Goal: Task Accomplishment & Management: Use online tool/utility

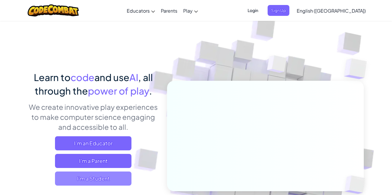
click at [102, 179] on span "I'm a Student" at bounding box center [93, 179] width 77 height 14
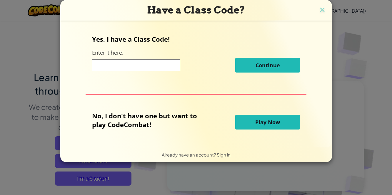
click at [152, 69] on input at bounding box center [136, 65] width 88 height 12
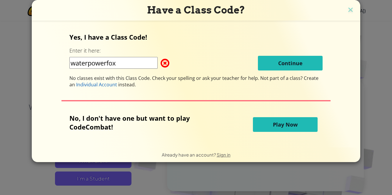
type input "waterpowerfox"
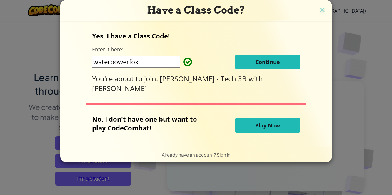
click at [268, 60] on span "Continue" at bounding box center [268, 62] width 24 height 7
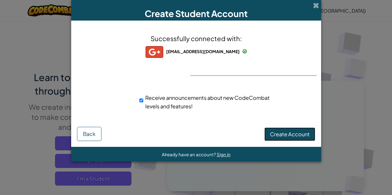
click at [302, 137] on span "Create Account" at bounding box center [290, 134] width 40 height 7
click at [296, 136] on button "Create Account" at bounding box center [290, 135] width 51 height 14
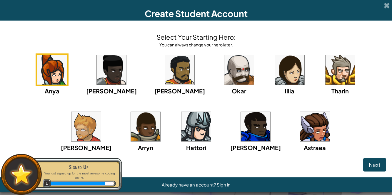
click at [89, 129] on div "Anya [PERSON_NAME] [PERSON_NAME] [PERSON_NAME] Arryn [PERSON_NAME]" at bounding box center [196, 111] width 381 height 114
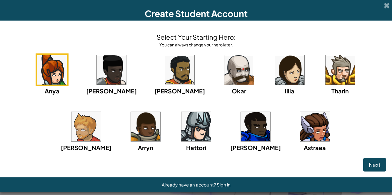
click at [326, 76] on img at bounding box center [340, 69] width 29 height 29
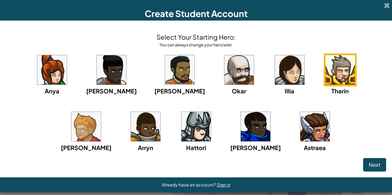
click at [182, 130] on img at bounding box center [196, 126] width 29 height 29
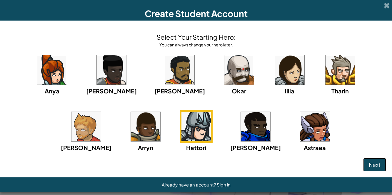
click at [373, 164] on span "Next" at bounding box center [375, 165] width 12 height 7
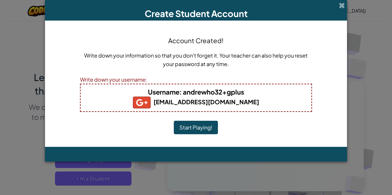
click at [202, 132] on button "Start Playing!" at bounding box center [196, 128] width 44 height 14
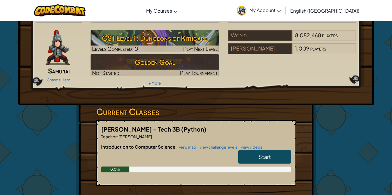
scroll to position [17, 0]
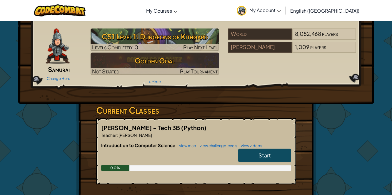
click at [260, 155] on span "Start" at bounding box center [265, 155] width 12 height 7
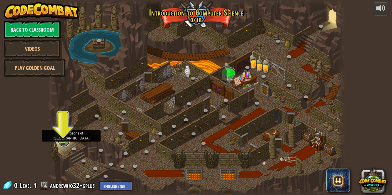
click at [64, 141] on link at bounding box center [64, 141] width 12 height 12
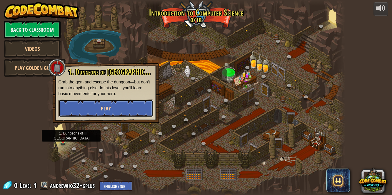
click at [103, 112] on button "Play" at bounding box center [106, 109] width 95 height 18
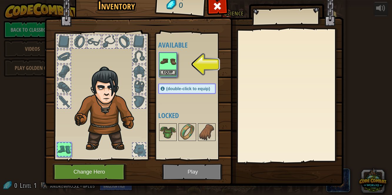
click at [171, 69] on img at bounding box center [168, 61] width 16 height 16
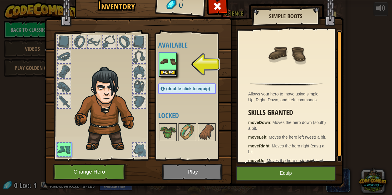
click at [171, 70] on button "Equip" at bounding box center [168, 73] width 16 height 6
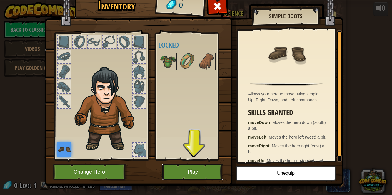
click at [207, 172] on button "Play" at bounding box center [193, 172] width 62 height 16
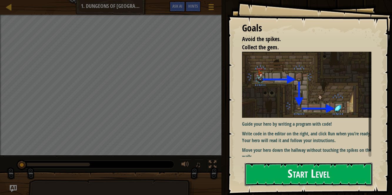
click at [289, 177] on button "Start Level" at bounding box center [309, 174] width 128 height 23
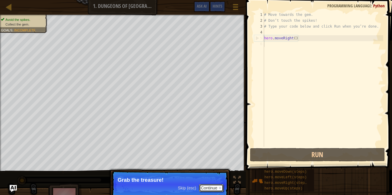
click at [206, 188] on button "Continue" at bounding box center [211, 189] width 24 height 8
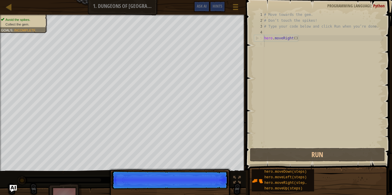
scroll to position [3, 0]
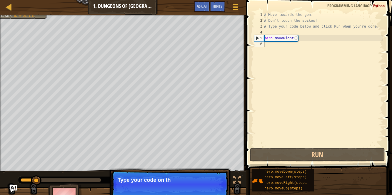
click at [206, 191] on p "Skip (esc) Continue Type your code on th" at bounding box center [170, 184] width 117 height 27
click at [206, 191] on button "Continue" at bounding box center [211, 189] width 24 height 8
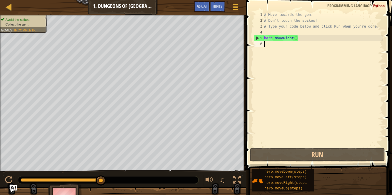
click at [266, 44] on div "# Move towards the gem. # Don’t touch the spikes! # Type your code below and cl…" at bounding box center [323, 85] width 120 height 147
type textarea "h"
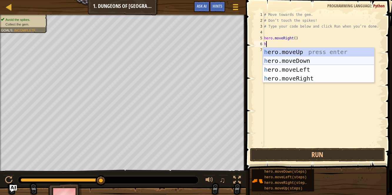
click at [282, 62] on div "h ero.moveUp press enter h ero.moveDown press enter h ero.moveLeft press enter …" at bounding box center [319, 74] width 112 height 53
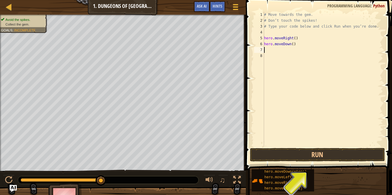
type textarea "h"
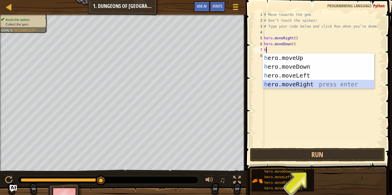
click at [300, 83] on div "h ero.moveUp press enter h ero.moveDown press enter h ero.moveLeft press enter …" at bounding box center [319, 80] width 112 height 53
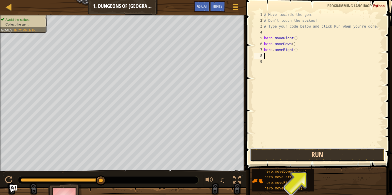
click at [300, 156] on button "Run" at bounding box center [317, 155] width 135 height 14
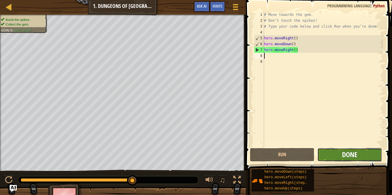
click at [346, 154] on span "Done" at bounding box center [349, 154] width 15 height 9
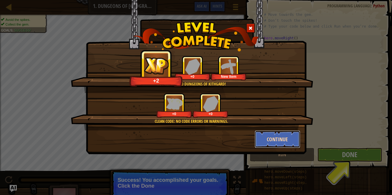
click at [266, 138] on button "Continue" at bounding box center [278, 140] width 46 height 18
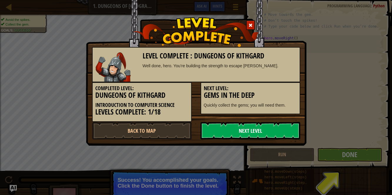
click at [250, 129] on link "Next Level" at bounding box center [251, 131] width 100 height 18
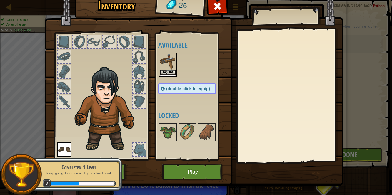
click at [168, 71] on button "Equip" at bounding box center [168, 73] width 16 height 6
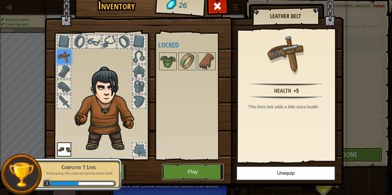
click at [195, 173] on button "Play" at bounding box center [193, 172] width 62 height 16
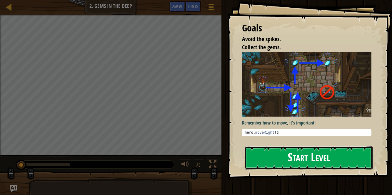
click at [277, 158] on button "Start Level" at bounding box center [309, 158] width 128 height 23
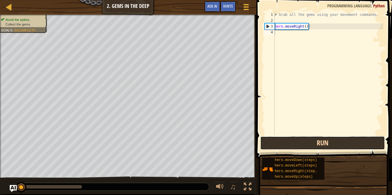
click at [292, 139] on button "Run" at bounding box center [322, 144] width 125 height 14
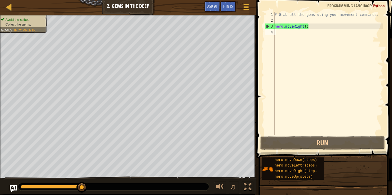
type textarea "h"
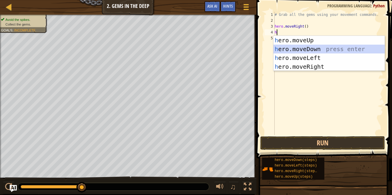
click at [293, 50] on div "h ero.moveUp press enter h ero.moveDown press enter h ero.moveLeft press enter …" at bounding box center [330, 62] width 112 height 53
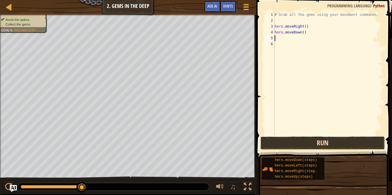
click at [299, 142] on button "Run" at bounding box center [322, 144] width 125 height 14
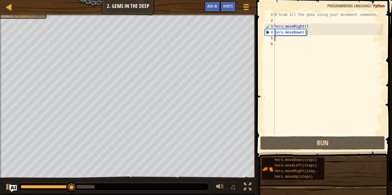
type textarea "h"
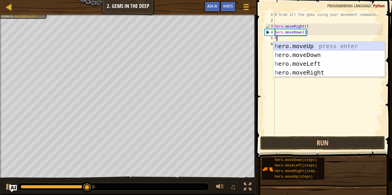
click at [302, 43] on div "h ero.moveUp press enter h ero.moveDown press enter h ero.moveLeft press enter …" at bounding box center [330, 68] width 112 height 53
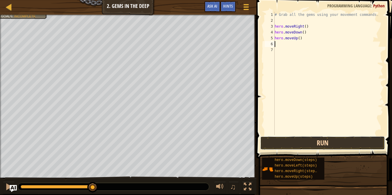
click at [294, 142] on button "Run" at bounding box center [322, 144] width 125 height 14
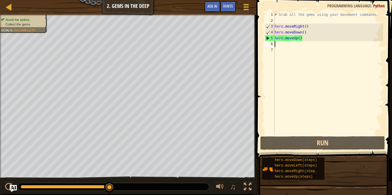
type textarea "h"
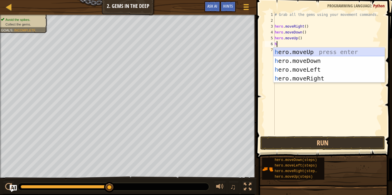
click at [281, 52] on div "h ero.moveUp press enter h ero.moveDown press enter h ero.moveLeft press enter …" at bounding box center [330, 74] width 112 height 53
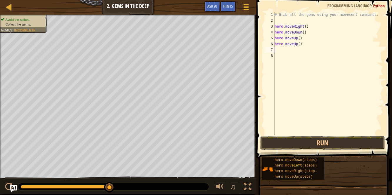
click at [280, 49] on div "# Grab all the gems using your movement commands. hero . moveRight ( ) hero . m…" at bounding box center [329, 79] width 110 height 135
type textarea "h"
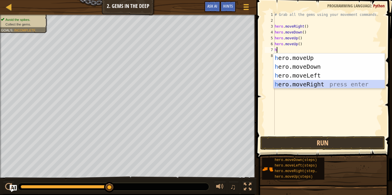
click at [310, 88] on div "h ero.moveUp press enter h ero.moveDown press enter h ero.moveLeft press enter …" at bounding box center [330, 80] width 112 height 53
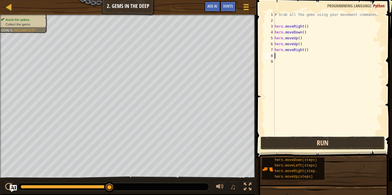
click at [310, 141] on button "Run" at bounding box center [322, 144] width 125 height 14
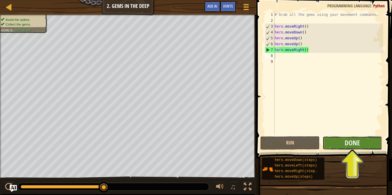
click at [342, 144] on button "Done" at bounding box center [352, 144] width 59 height 14
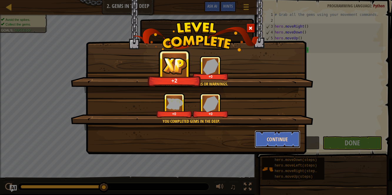
click at [283, 140] on button "Continue" at bounding box center [278, 140] width 46 height 18
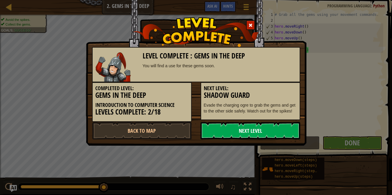
click at [260, 133] on link "Next Level" at bounding box center [251, 131] width 100 height 18
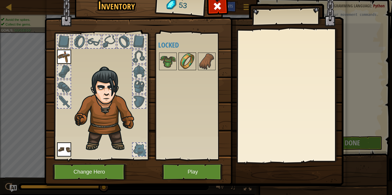
click at [183, 66] on img at bounding box center [187, 61] width 16 height 16
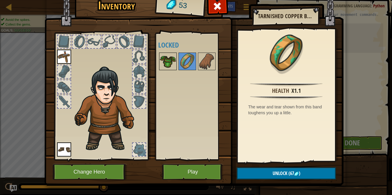
click at [170, 59] on img at bounding box center [168, 61] width 16 height 16
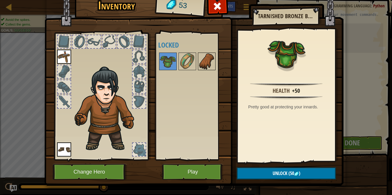
click at [202, 64] on img at bounding box center [207, 61] width 16 height 16
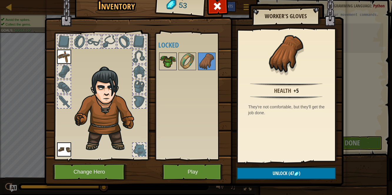
click at [170, 63] on img at bounding box center [168, 61] width 16 height 16
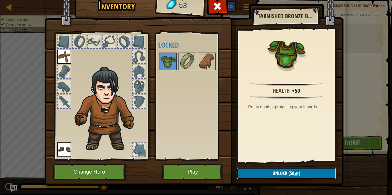
click at [262, 172] on button "Unlock (50 )" at bounding box center [286, 174] width 99 height 12
click at [262, 173] on button "Confirm" at bounding box center [286, 174] width 99 height 12
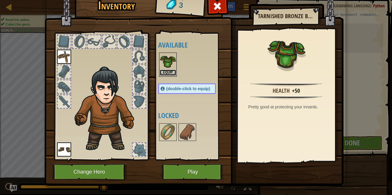
click at [170, 72] on button "Equip" at bounding box center [168, 73] width 16 height 6
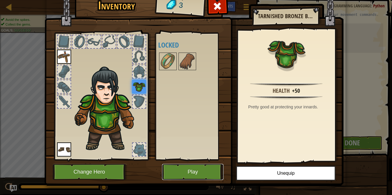
click at [186, 175] on button "Play" at bounding box center [193, 172] width 62 height 16
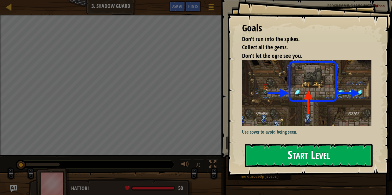
click at [274, 153] on button "Start Level" at bounding box center [309, 155] width 128 height 23
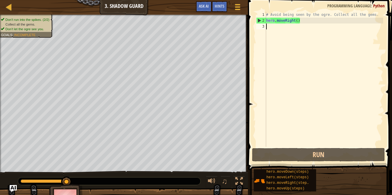
type textarea "h"
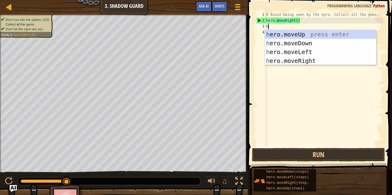
scroll to position [2, 0]
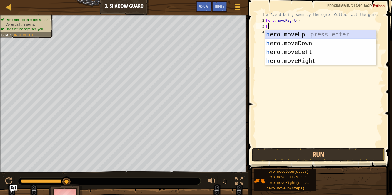
click at [280, 33] on div "h ero.moveUp press enter h ero.moveDown press enter h ero.moveLeft press enter …" at bounding box center [321, 56] width 112 height 53
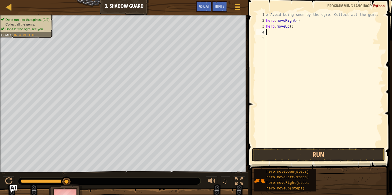
type textarea "h"
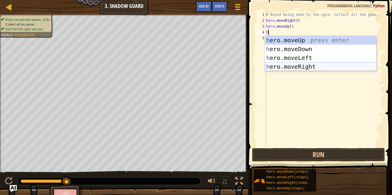
click at [345, 68] on div "h ero.moveUp press enter h ero.moveDown press enter h ero.moveLeft press enter …" at bounding box center [321, 62] width 112 height 53
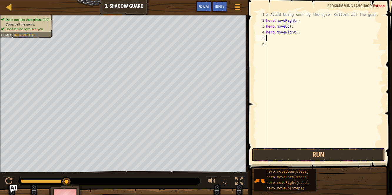
type textarea "h"
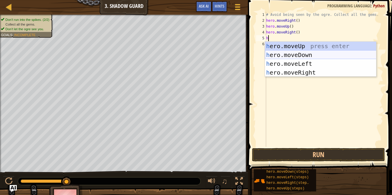
click at [292, 57] on div "h ero.moveUp press enter h ero.moveDown press enter h ero.moveLeft press enter …" at bounding box center [321, 68] width 112 height 53
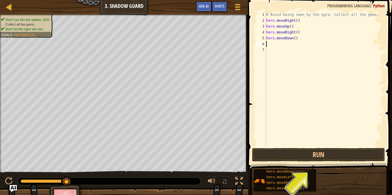
type textarea "h"
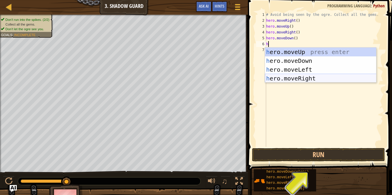
click at [292, 76] on div "h ero.moveUp press enter h ero.moveDown press enter h ero.moveLeft press enter …" at bounding box center [321, 74] width 112 height 53
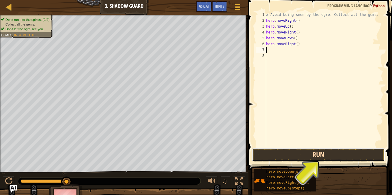
click at [296, 152] on button "Run" at bounding box center [318, 155] width 133 height 14
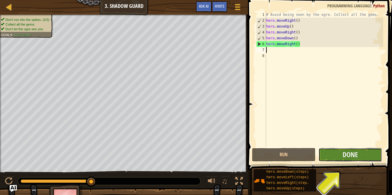
click at [324, 154] on button "Done" at bounding box center [351, 155] width 64 height 14
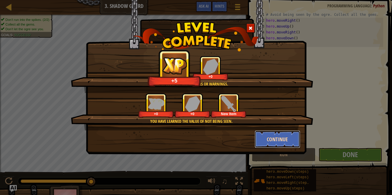
click at [282, 136] on button "Continue" at bounding box center [278, 140] width 46 height 18
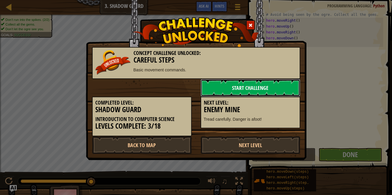
click at [267, 86] on link "Start Challenge" at bounding box center [251, 88] width 100 height 18
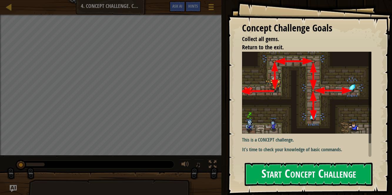
click at [284, 175] on button "Start Concept Challenge" at bounding box center [309, 174] width 128 height 23
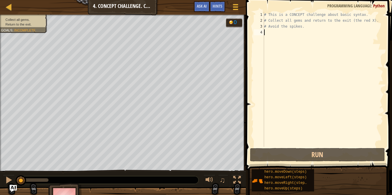
type textarea "h"
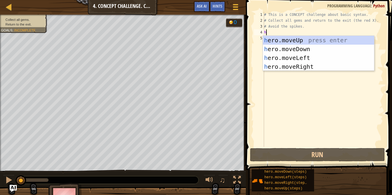
scroll to position [2, 0]
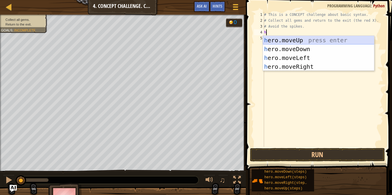
click at [297, 38] on div "h ero.moveUp press enter h ero.moveDown press enter h ero.moveLeft press enter …" at bounding box center [319, 62] width 112 height 53
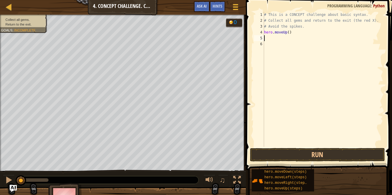
type textarea "h"
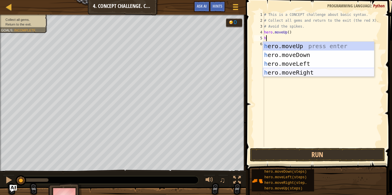
click at [307, 72] on div "h ero.moveUp press enter h ero.moveDown press enter h ero.moveLeft press enter …" at bounding box center [319, 68] width 112 height 53
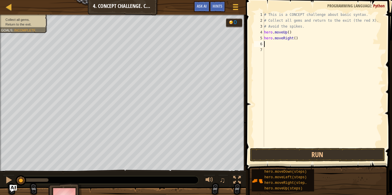
type textarea "h"
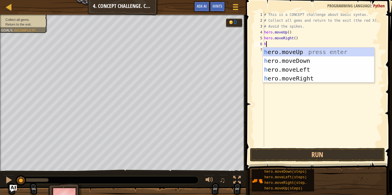
scroll to position [3, 0]
click at [304, 60] on div "h ero.moveUp press enter h ero.moveDown press enter h ero.moveLeft press enter …" at bounding box center [319, 74] width 112 height 53
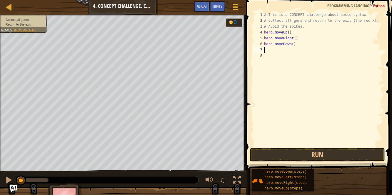
type textarea "h"
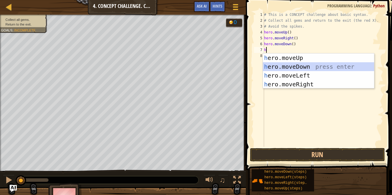
click at [283, 66] on div "h ero.moveUp press enter h ero.moveDown press enter h ero.moveLeft press enter …" at bounding box center [319, 80] width 112 height 53
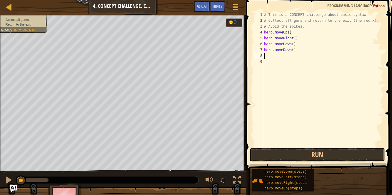
type textarea "h"
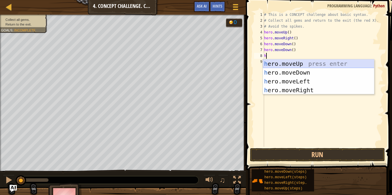
click at [297, 63] on div "h ero.moveUp press enter h ero.moveDown press enter h ero.moveLeft press enter …" at bounding box center [319, 85] width 112 height 53
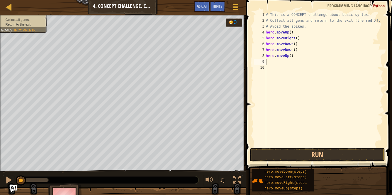
type textarea "h"
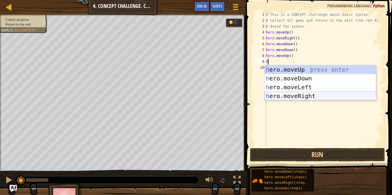
click at [298, 93] on div "h ero.moveUp press enter h ero.moveDown press enter h ero.moveLeft press enter …" at bounding box center [321, 91] width 112 height 53
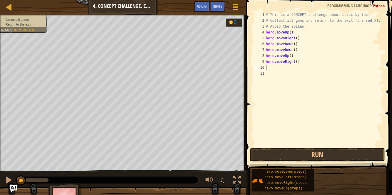
type textarea "h"
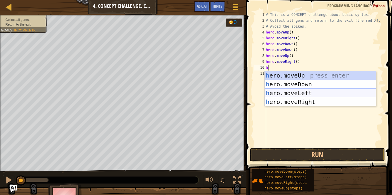
click at [280, 93] on div "h ero.moveUp press enter h ero.moveDown press enter h ero.moveLeft press enter …" at bounding box center [321, 97] width 112 height 53
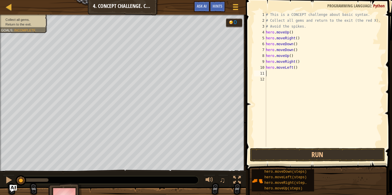
type textarea "h"
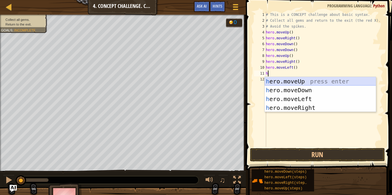
click at [282, 83] on div "h ero.moveUp press enter h ero.moveDown press enter h ero.moveLeft press enter …" at bounding box center [321, 103] width 112 height 53
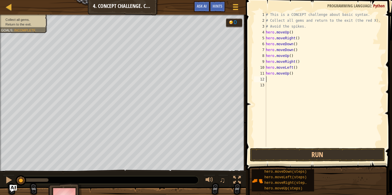
type textarea "h"
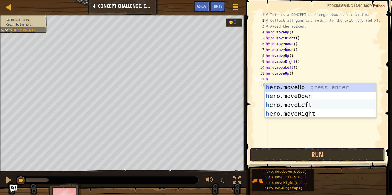
click at [288, 104] on div "h ero.moveUp press enter h ero.moveDown press enter h ero.moveLeft press enter …" at bounding box center [321, 109] width 112 height 53
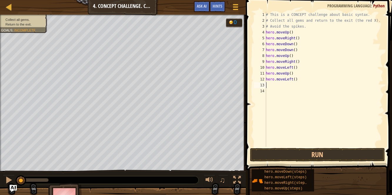
type textarea "h"
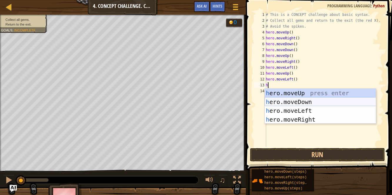
click at [297, 99] on div "h ero.moveUp press enter h ero.moveDown press enter h ero.moveLeft press enter …" at bounding box center [321, 115] width 112 height 53
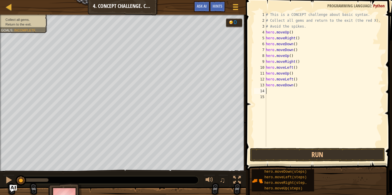
type textarea "h"
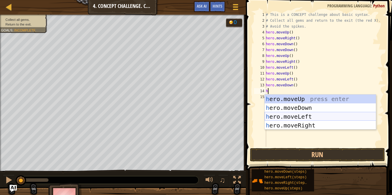
click at [300, 116] on div "h ero.moveUp press enter h ero.moveDown press enter h ero.moveLeft press enter …" at bounding box center [321, 121] width 112 height 53
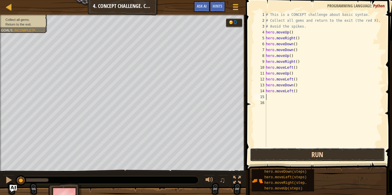
click at [324, 156] on button "Run" at bounding box center [317, 155] width 135 height 14
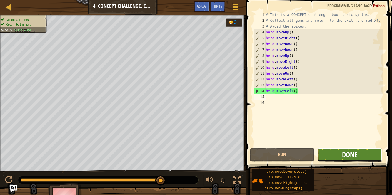
click at [345, 151] on span "Done" at bounding box center [349, 154] width 15 height 9
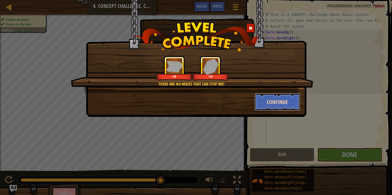
click at [281, 99] on button "Continue" at bounding box center [278, 102] width 46 height 18
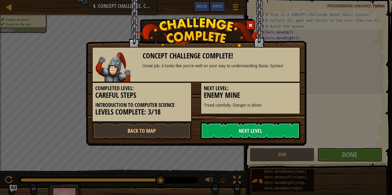
click at [257, 131] on link "Next Level" at bounding box center [251, 131] width 100 height 18
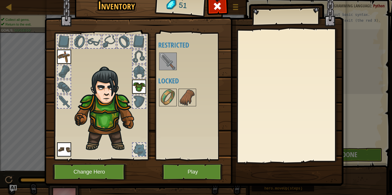
click at [172, 65] on img at bounding box center [168, 61] width 16 height 16
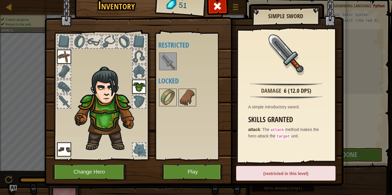
click at [204, 118] on div "Available Equip Equip Equip (double-click to equip) Restricted Locked" at bounding box center [192, 96] width 69 height 123
click at [169, 93] on img at bounding box center [168, 97] width 16 height 16
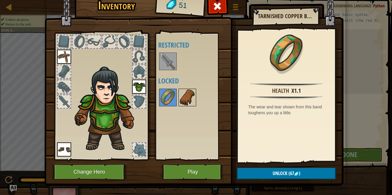
click at [191, 98] on img at bounding box center [187, 97] width 16 height 16
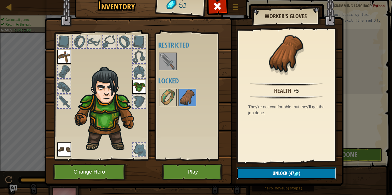
click at [266, 174] on button "Unlock (47 )" at bounding box center [286, 174] width 99 height 12
click at [266, 174] on button "Confirm" at bounding box center [286, 174] width 99 height 12
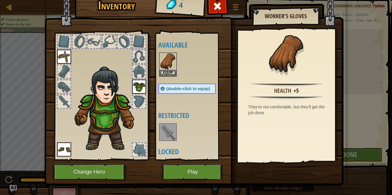
click at [213, 164] on img at bounding box center [193, 80] width 299 height 214
click at [216, 170] on button "Play" at bounding box center [193, 172] width 62 height 16
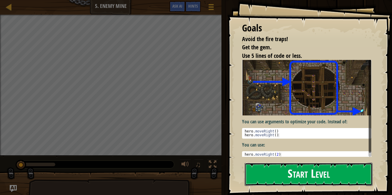
click at [277, 173] on button "Start Level" at bounding box center [309, 174] width 128 height 23
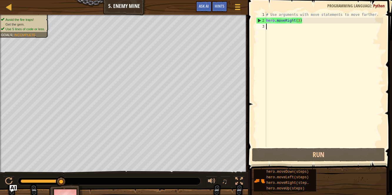
type textarea "h"
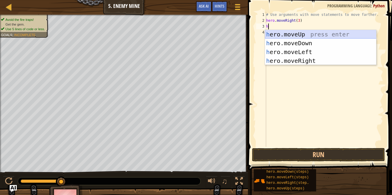
click at [292, 33] on div "h ero.moveUp press enter h ero.moveDown press enter h ero.moveLeft press enter …" at bounding box center [321, 56] width 112 height 53
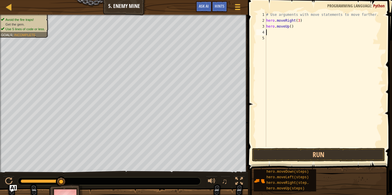
type textarea "h"
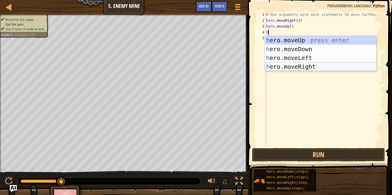
click at [304, 64] on div "h ero.moveUp press enter h ero.moveDown press enter h ero.moveLeft press enter …" at bounding box center [321, 62] width 112 height 53
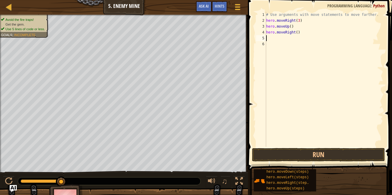
type textarea "h"
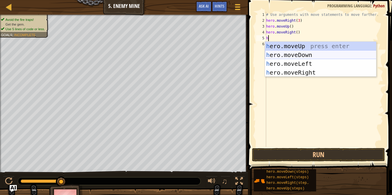
click at [288, 56] on div "h ero.moveUp press enter h ero.moveDown press enter h ero.moveLeft press enter …" at bounding box center [321, 68] width 112 height 53
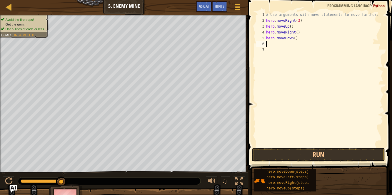
type textarea "h"
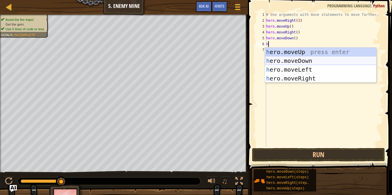
click at [294, 59] on div "h ero.moveUp press enter h ero.moveDown press enter h ero.moveLeft press enter …" at bounding box center [321, 74] width 112 height 53
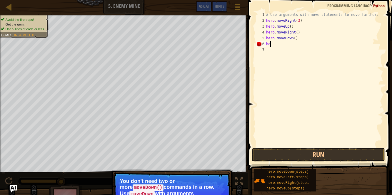
type textarea "h"
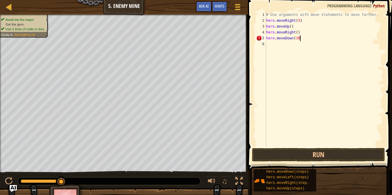
scroll to position [3, 2]
type textarea "hero.moveDown(3)"
type textarea "h"
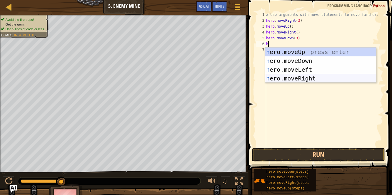
click at [304, 77] on div "h ero.moveUp press enter h ero.moveDown press enter h ero.moveLeft press enter …" at bounding box center [321, 74] width 112 height 53
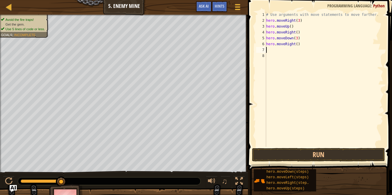
type textarea "h"
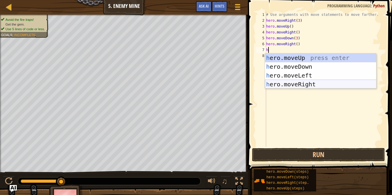
click at [309, 86] on div "h ero.moveUp press enter h ero.moveDown press enter h ero.moveLeft press enter …" at bounding box center [321, 80] width 112 height 53
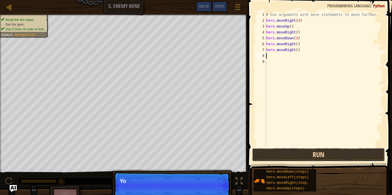
click at [315, 154] on button "Run" at bounding box center [318, 155] width 133 height 14
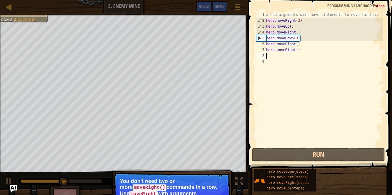
click at [188, 184] on p "You don't need two or more moveRight() commands in a row. Use moveRight with ar…" at bounding box center [172, 191] width 104 height 24
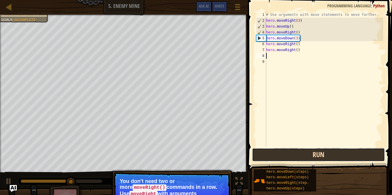
click at [284, 158] on button "Run" at bounding box center [318, 155] width 133 height 14
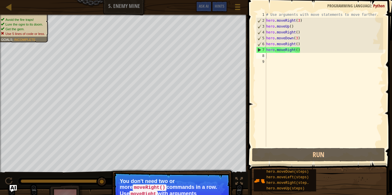
click at [157, 186] on p "You don't need two or more moveRight() commands in a row. Use moveRight with ar…" at bounding box center [172, 191] width 104 height 24
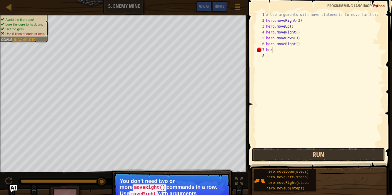
type textarea "h"
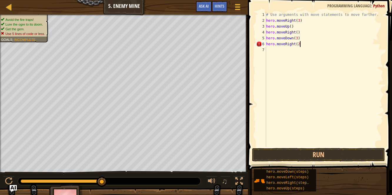
type textarea "hero.moveRight(2)"
click at [296, 151] on button "Run" at bounding box center [318, 155] width 133 height 14
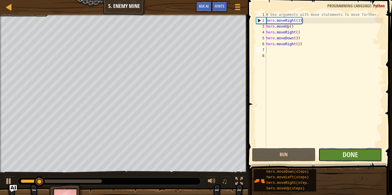
click at [332, 152] on button "Done" at bounding box center [351, 155] width 64 height 14
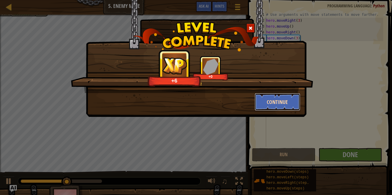
click at [285, 105] on button "Continue" at bounding box center [278, 102] width 46 height 18
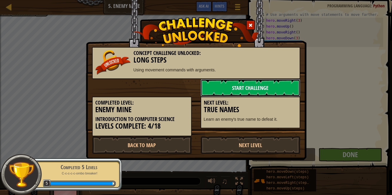
click at [264, 84] on link "Start Challenge" at bounding box center [251, 88] width 100 height 18
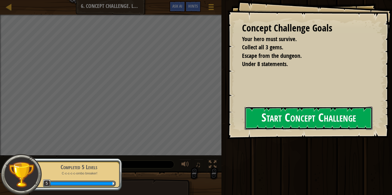
click at [265, 123] on button "Start Concept Challenge" at bounding box center [309, 118] width 128 height 23
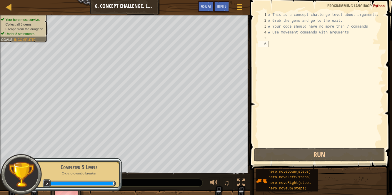
click at [92, 167] on div "Completed 5 Levels" at bounding box center [79, 167] width 74 height 8
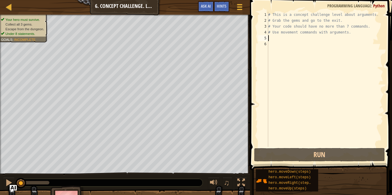
click at [284, 38] on div "# This is a concept challenge level about arguments. # Grab the gems and go to …" at bounding box center [325, 85] width 116 height 147
type textarea "h"
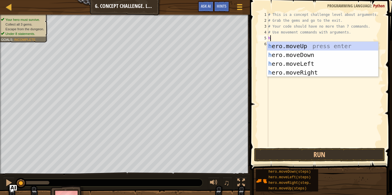
scroll to position [2, 0]
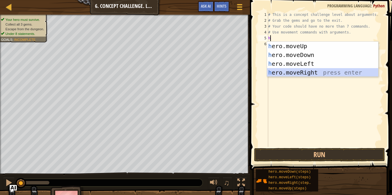
click at [315, 70] on div "h ero.moveUp press enter h ero.moveDown press enter h ero.moveLeft press enter …" at bounding box center [323, 68] width 112 height 53
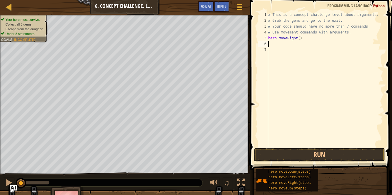
type textarea "h"
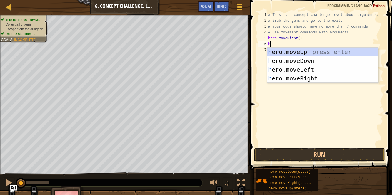
scroll to position [3, 0]
click at [317, 51] on div "h ero.moveUp press enter h ero.moveDown press enter h ero.moveLeft press enter …" at bounding box center [323, 74] width 112 height 53
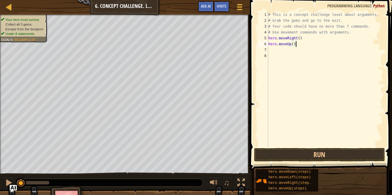
click at [295, 44] on div "# This is a concept challenge level about arguments. # Grab the gems and go to …" at bounding box center [325, 85] width 116 height 147
type textarea "hero.moveUp(3)"
type textarea "h"
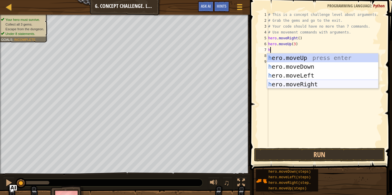
click at [306, 83] on div "h ero.moveUp press enter h ero.moveDown press enter h ero.moveLeft press enter …" at bounding box center [323, 80] width 112 height 53
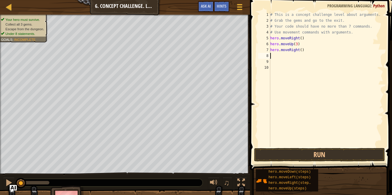
click at [305, 51] on div "# This is a concept challenge level about arguments. # Grab the gems and go to …" at bounding box center [326, 85] width 114 height 147
type textarea "hero.moveRight(2)"
type textarea "h"
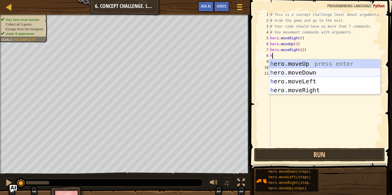
click at [304, 72] on div "h ero.moveUp press enter h ero.moveDown press enter h ero.moveLeft press enter …" at bounding box center [325, 85] width 112 height 53
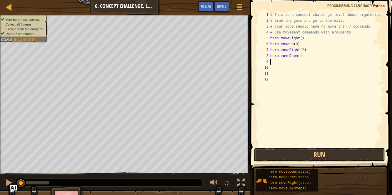
type textarea "h"
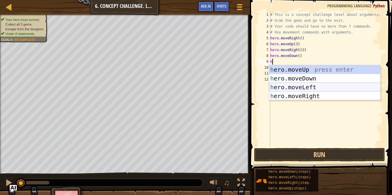
click at [303, 86] on div "h ero.moveUp press enter h ero.moveDown press enter h ero.moveLeft press enter …" at bounding box center [325, 91] width 112 height 53
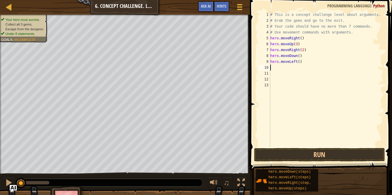
type textarea "h"
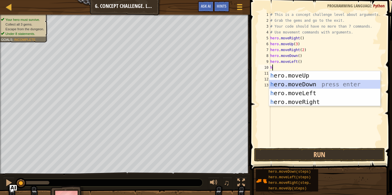
click at [298, 84] on div "h ero.moveUp press enter h ero.moveDown press enter h ero.moveLeft press enter …" at bounding box center [325, 97] width 112 height 53
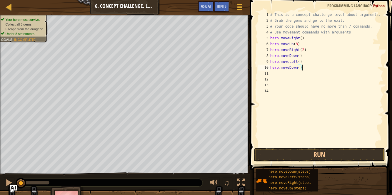
click at [304, 69] on div "# This is a concept challenge level about arguments. # Grab the gems and go to …" at bounding box center [326, 85] width 114 height 147
type textarea "hero.moveDown(2)"
type textarea "h"
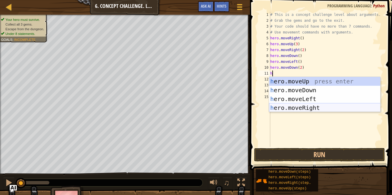
click at [310, 111] on div "h ero.moveUp press enter h ero.moveDown press enter h ero.moveLeft press enter …" at bounding box center [325, 103] width 112 height 53
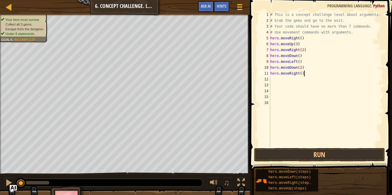
click at [306, 73] on div "# This is a concept challenge level about arguments. # Grab the gems and go to …" at bounding box center [326, 85] width 114 height 147
type textarea "hero.moveRight(2)"
type textarea "h"
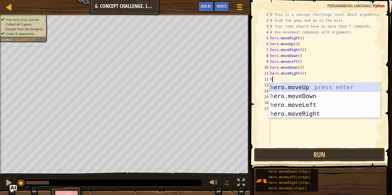
click at [306, 87] on div "h ero.moveUp press enter h ero.moveDown press enter h ero.moveLeft press enter …" at bounding box center [325, 109] width 112 height 53
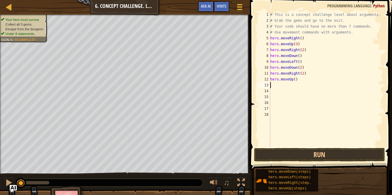
click at [299, 79] on div "# This is a concept challenge level about arguments. # Grab the gems and go to …" at bounding box center [326, 85] width 114 height 147
type textarea "hero.moveUp(2)"
click at [298, 158] on button "Run" at bounding box center [319, 155] width 131 height 14
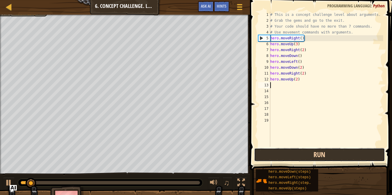
click at [307, 157] on button "Run" at bounding box center [319, 155] width 131 height 14
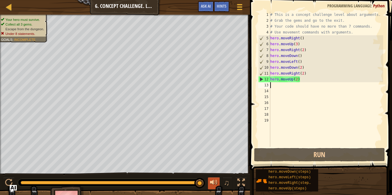
drag, startPoint x: 54, startPoint y: 183, endPoint x: 217, endPoint y: 187, distance: 163.7
click at [217, 187] on div "♫" at bounding box center [125, 182] width 250 height 18
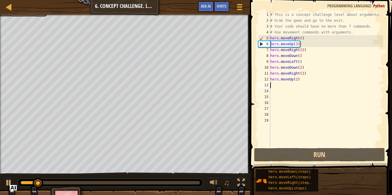
type textarea "h"
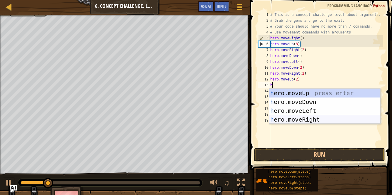
click at [298, 120] on div "h ero.moveUp press enter h ero.moveDown press enter h ero.moveLeft press enter …" at bounding box center [325, 115] width 112 height 53
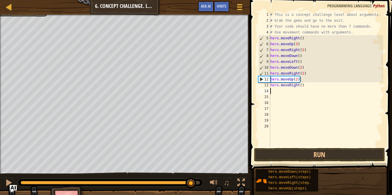
drag, startPoint x: 52, startPoint y: 182, endPoint x: 192, endPoint y: 189, distance: 140.2
click at [192, 189] on div "♫" at bounding box center [125, 182] width 250 height 18
click at [8, 183] on div at bounding box center [9, 183] width 8 height 8
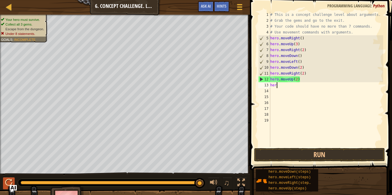
type textarea "h"
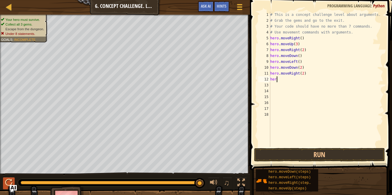
type textarea "h"
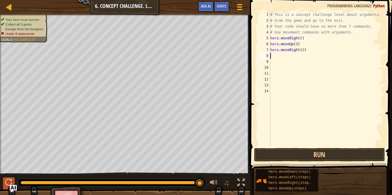
type textarea "h"
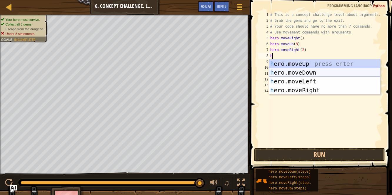
click at [274, 70] on div "h ero.moveUp press enter h ero.moveDown press enter h ero.moveLeft press enter …" at bounding box center [325, 85] width 112 height 53
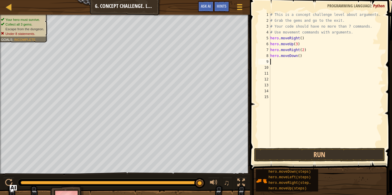
click at [303, 57] on div "# This is a concept challenge level about arguments. # Grab the gems and go to …" at bounding box center [326, 85] width 114 height 147
type textarea "hero.moveDown(3)"
type textarea "h"
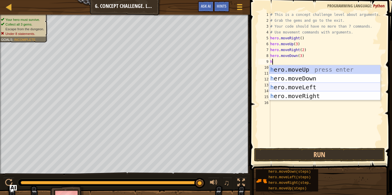
click at [304, 87] on div "h ero.moveUp press enter h ero.moveDown press enter h ero.moveLeft press enter …" at bounding box center [325, 91] width 112 height 53
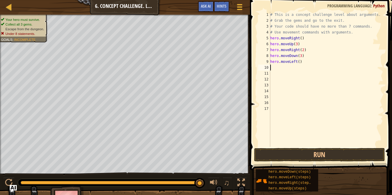
type textarea "h"
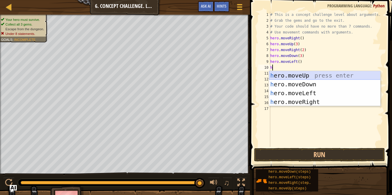
click at [298, 72] on div "h ero.moveUp press enter h ero.moveDown press enter h ero.moveLeft press enter …" at bounding box center [325, 97] width 112 height 53
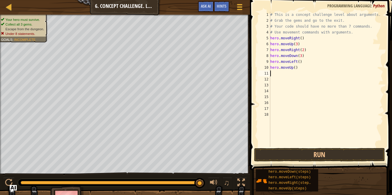
click at [299, 66] on div "# This is a concept challenge level about arguments. # Grab the gems and go to …" at bounding box center [326, 85] width 114 height 147
type textarea "hero.moveUp(2)"
type textarea "h"
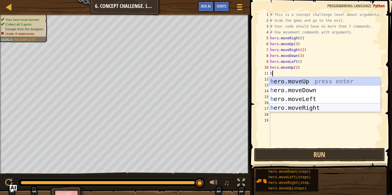
click at [308, 107] on div "h ero.moveUp press enter h ero.moveDown press enter h ero.moveLeft press enter …" at bounding box center [325, 103] width 112 height 53
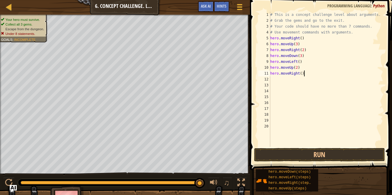
click at [306, 74] on div "# This is a concept challenge level about arguments. # Grab the gems and go to …" at bounding box center [326, 85] width 114 height 147
type textarea "hero.moveRight(3)"
click at [326, 154] on button "Run" at bounding box center [319, 155] width 131 height 14
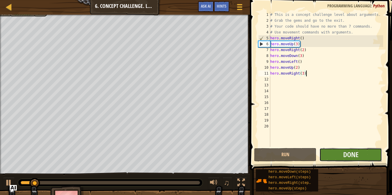
click at [332, 155] on button "Done" at bounding box center [351, 155] width 62 height 14
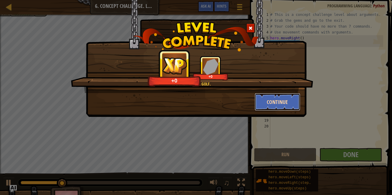
click at [278, 102] on button "Continue" at bounding box center [278, 102] width 46 height 18
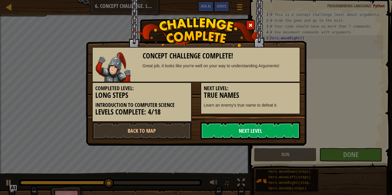
click at [271, 132] on link "Next Level" at bounding box center [251, 131] width 100 height 18
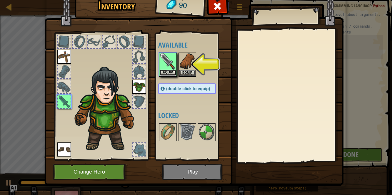
click at [170, 72] on button "Equip" at bounding box center [168, 73] width 16 height 6
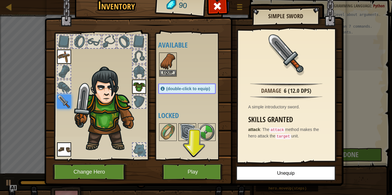
click at [182, 131] on img at bounding box center [187, 132] width 16 height 16
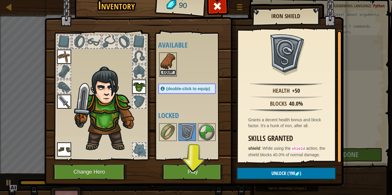
click at [170, 71] on button "Equip" at bounding box center [168, 73] width 16 height 6
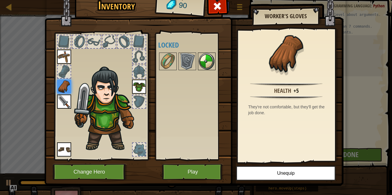
click at [204, 57] on img at bounding box center [207, 61] width 16 height 16
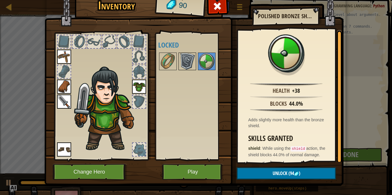
click at [187, 61] on img at bounding box center [187, 61] width 16 height 16
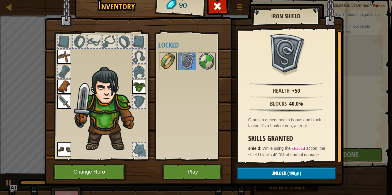
click at [171, 59] on img at bounding box center [168, 61] width 16 height 16
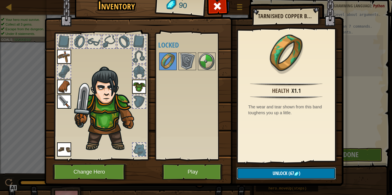
click at [280, 170] on span "Unlock" at bounding box center [280, 173] width 15 height 6
click at [280, 173] on button "Confirm" at bounding box center [286, 174] width 99 height 12
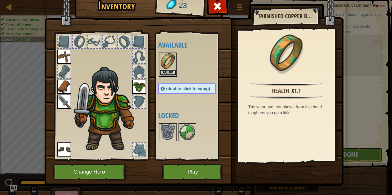
click at [169, 71] on button "Equip" at bounding box center [168, 73] width 16 height 6
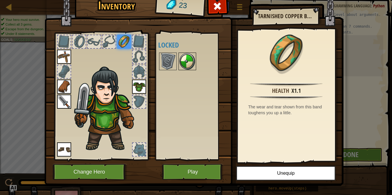
click at [183, 64] on img at bounding box center [187, 61] width 16 height 16
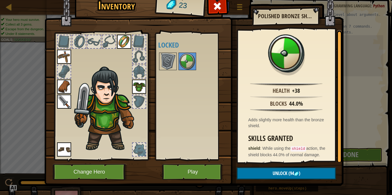
click at [122, 45] on img at bounding box center [124, 42] width 14 height 14
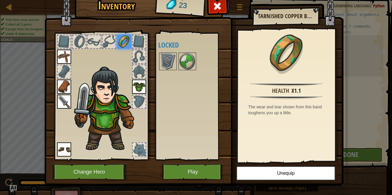
click at [196, 121] on div "Available Equip Equip Equip Equip Equip Equip (double-click to equip) Locked" at bounding box center [192, 96] width 69 height 123
click at [101, 172] on button "Change Hero" at bounding box center [90, 172] width 75 height 16
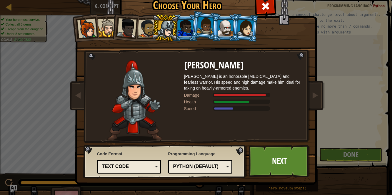
click at [225, 30] on div at bounding box center [225, 28] width 15 height 16
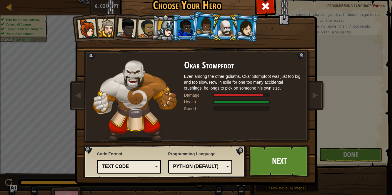
click at [205, 30] on div at bounding box center [205, 25] width 17 height 17
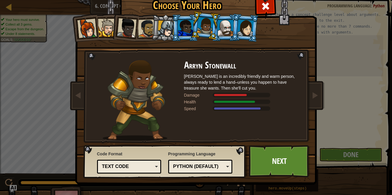
click at [182, 25] on div at bounding box center [185, 28] width 15 height 16
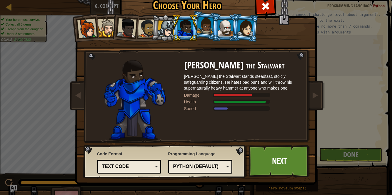
click at [228, 24] on div at bounding box center [225, 28] width 15 height 16
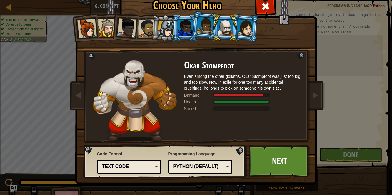
click at [245, 25] on div at bounding box center [245, 27] width 16 height 17
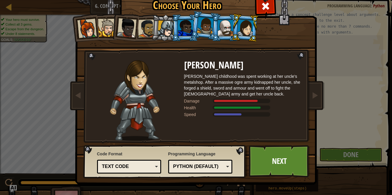
click at [159, 30] on div at bounding box center [166, 29] width 17 height 17
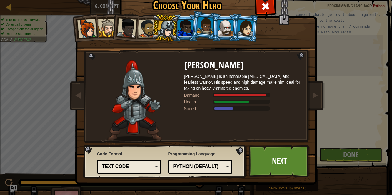
click at [135, 31] on li at bounding box center [125, 26] width 29 height 29
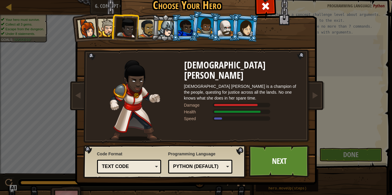
click at [94, 30] on div at bounding box center [86, 28] width 19 height 19
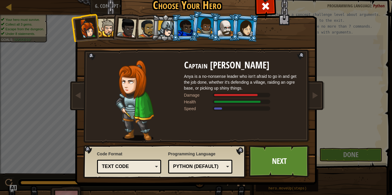
click at [104, 29] on div at bounding box center [107, 28] width 18 height 18
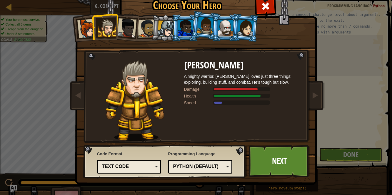
click at [133, 28] on div at bounding box center [126, 27] width 19 height 19
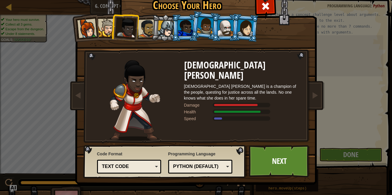
click at [147, 29] on div at bounding box center [147, 28] width 18 height 18
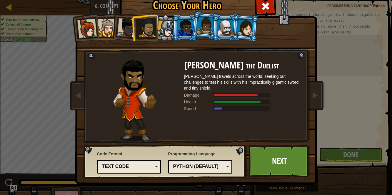
click at [166, 27] on div at bounding box center [166, 29] width 17 height 17
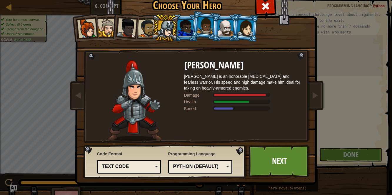
click at [187, 26] on div at bounding box center [185, 28] width 15 height 16
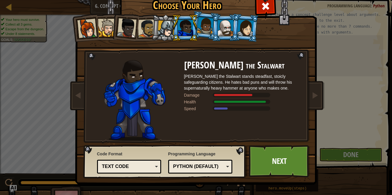
click at [206, 26] on div at bounding box center [205, 25] width 17 height 17
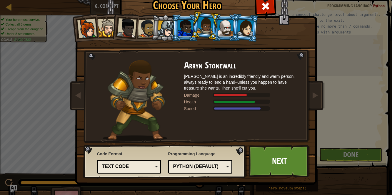
click at [230, 27] on div at bounding box center [225, 28] width 15 height 16
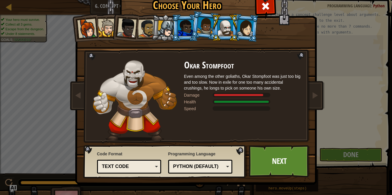
click at [247, 29] on div at bounding box center [245, 27] width 16 height 17
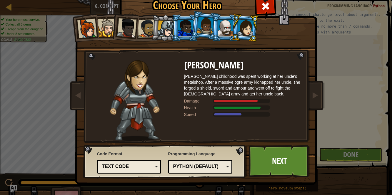
click at [222, 23] on div at bounding box center [225, 28] width 15 height 16
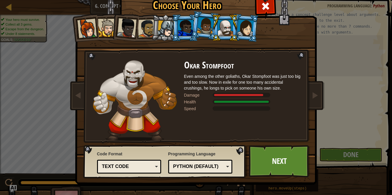
click at [164, 31] on div at bounding box center [166, 29] width 17 height 17
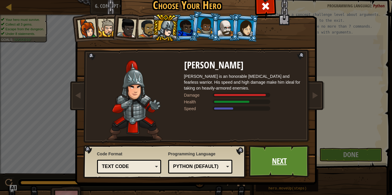
click at [272, 166] on link "Next" at bounding box center [280, 161] width 62 height 32
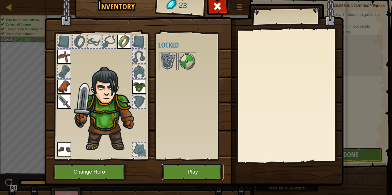
click at [208, 172] on button "Play" at bounding box center [193, 172] width 62 height 16
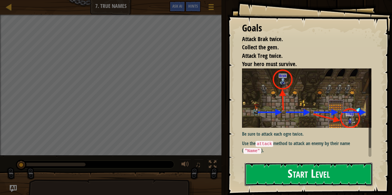
click at [283, 174] on button "Start Level" at bounding box center [309, 174] width 128 height 23
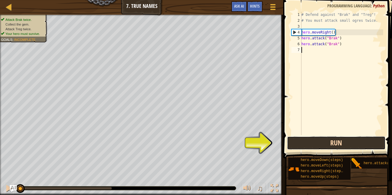
click at [316, 141] on button "Run" at bounding box center [336, 144] width 99 height 14
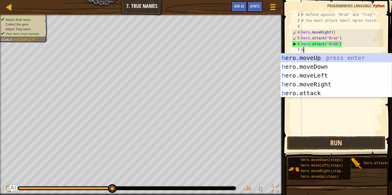
scroll to position [3, 0]
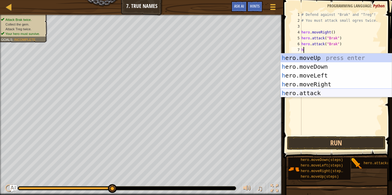
click at [324, 96] on div "h ero.moveUp press enter h ero.moveDown press enter h ero.moveLeft press enter …" at bounding box center [337, 85] width 112 height 62
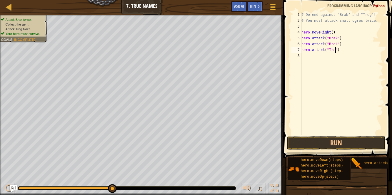
scroll to position [3, 3]
type textarea "hero.attack("Treg")"
click at [326, 143] on button "Run" at bounding box center [336, 144] width 99 height 14
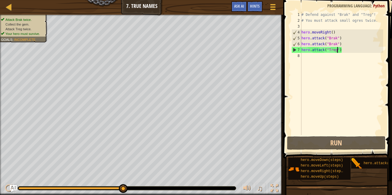
click at [305, 55] on div "# Defend against "Brak" and "Treg"! # You must attack small ogres twice. hero .…" at bounding box center [341, 79] width 83 height 135
type textarea "h"
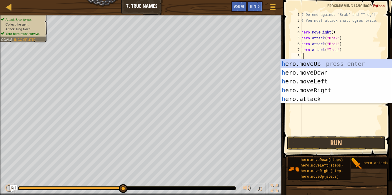
click at [344, 104] on div "# Defend against "Brak" and "Treg"! # You must attack small ogres twice. hero .…" at bounding box center [341, 79] width 83 height 135
click at [307, 100] on div "h ero.moveUp press enter h ero.moveDown press enter h ero.moveLeft press enter …" at bounding box center [337, 90] width 112 height 62
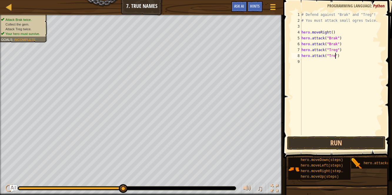
type textarea "hero.attack("Treg")"
click at [333, 140] on button "Run" at bounding box center [336, 144] width 99 height 14
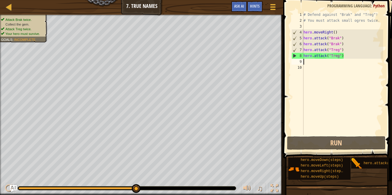
click at [307, 61] on div "# Defend against "Brak" and "Treg"! # You must attack small ogres twice. hero .…" at bounding box center [343, 79] width 81 height 135
type textarea "h"
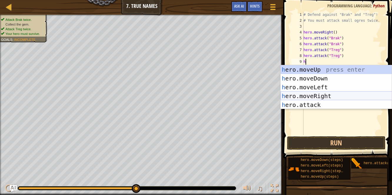
click at [329, 97] on div "h ero.moveUp press enter h ero.moveDown press enter h ero.moveLeft press enter …" at bounding box center [337, 96] width 112 height 62
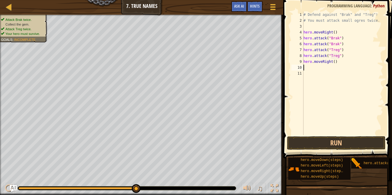
click at [340, 61] on div "# Defend against "Brak" and "Treg"! # You must attack small ogres twice. hero .…" at bounding box center [343, 79] width 81 height 135
type textarea "hero.moveRight(3"
click at [339, 145] on button "Run" at bounding box center [336, 144] width 99 height 14
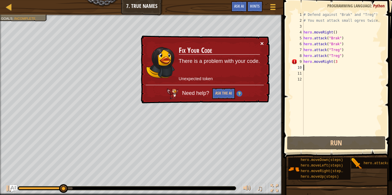
click at [262, 42] on button "×" at bounding box center [262, 43] width 4 height 6
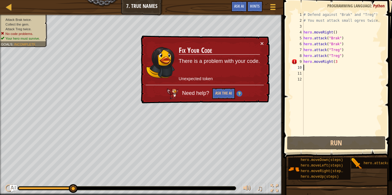
click at [348, 62] on div "# Defend against "Brak" and "Treg"! # You must attack small ogres twice. hero .…" at bounding box center [343, 79] width 81 height 135
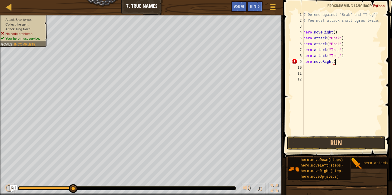
scroll to position [3, 2]
type textarea "hero.moveRight()"
click at [328, 142] on button "Run" at bounding box center [336, 144] width 99 height 14
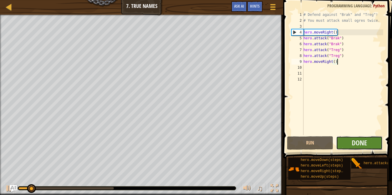
click at [351, 146] on button "Done" at bounding box center [359, 144] width 46 height 14
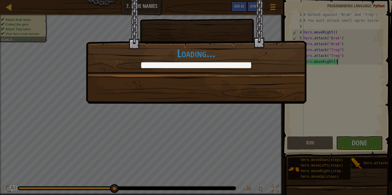
click at [205, 66] on div at bounding box center [196, 65] width 110 height 6
click at [285, 81] on div "Clean code: no code errors or warnings. +7 +11 [PERSON_NAME] and [PERSON_NAME] …" at bounding box center [196, 52] width 221 height 104
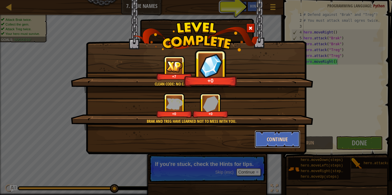
click at [273, 137] on button "Continue" at bounding box center [278, 140] width 46 height 18
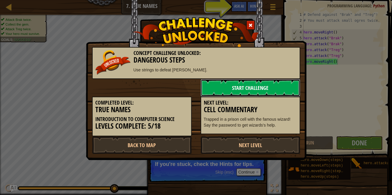
click at [245, 85] on link "Start Challenge" at bounding box center [251, 88] width 100 height 18
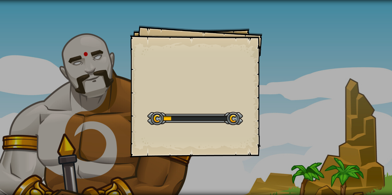
click at [230, 142] on div "Goals Start Level Error loading from server. Try refreshing the page. You'll ne…" at bounding box center [196, 91] width 132 height 132
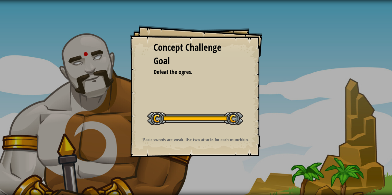
click at [246, 137] on p "Basic swords are weak. Use two attacks for each munchkin." at bounding box center [196, 140] width 118 height 6
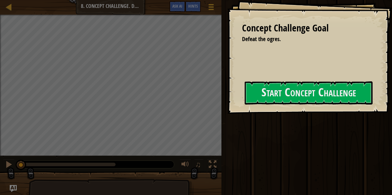
click at [245, 124] on div at bounding box center [309, 117] width 128 height 13
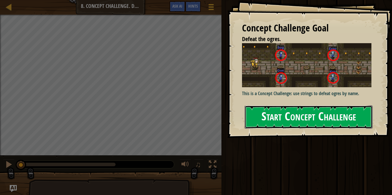
click at [289, 106] on button "Start Concept Challenge" at bounding box center [309, 117] width 128 height 23
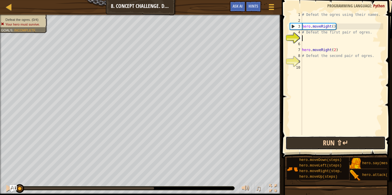
click at [327, 139] on button "Run ⇧↵" at bounding box center [336, 144] width 100 height 14
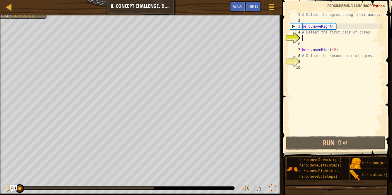
drag, startPoint x: 154, startPoint y: 189, endPoint x: 1, endPoint y: 209, distance: 154.7
click at [1, 0] on html "Map Introduction to Computer Science 8. Concept Challenge. Dangerous Steps Game…" at bounding box center [196, 0] width 392 height 0
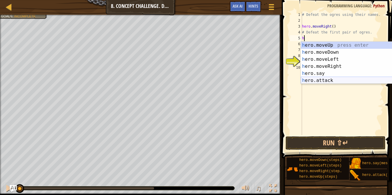
click at [325, 81] on div "h ero.moveUp press enter h ero.moveDown press enter h ero.moveLeft press enter …" at bounding box center [357, 70] width 112 height 57
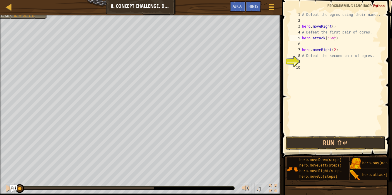
type textarea "hero.attack("Sog")"
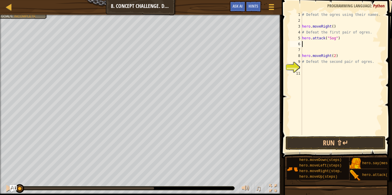
scroll to position [3, 0]
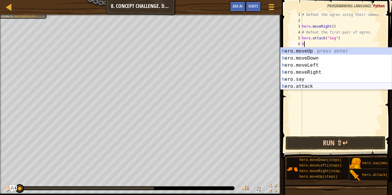
click at [341, 87] on div "h ero.moveUp press enter h ero.moveDown press enter h ero.moveLeft press enter …" at bounding box center [337, 76] width 112 height 57
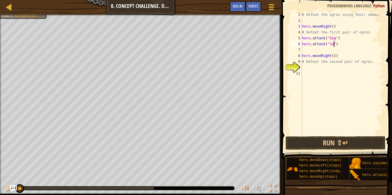
type textarea "hero.attack("Sog")"
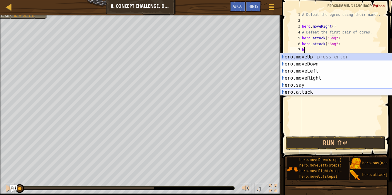
click at [331, 89] on div "h ero.moveUp press enter h ero.moveDown press enter h ero.moveLeft press enter …" at bounding box center [337, 82] width 112 height 57
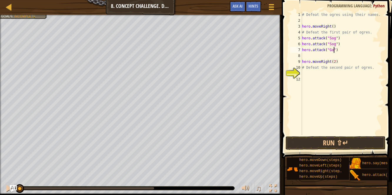
scroll to position [3, 3]
type textarea "hero.attack("Gos")"
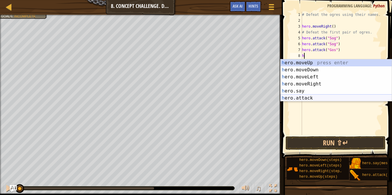
click at [338, 100] on div "h ero.moveUp press enter h ero.moveDown press enter h ero.moveLeft press enter …" at bounding box center [337, 87] width 112 height 57
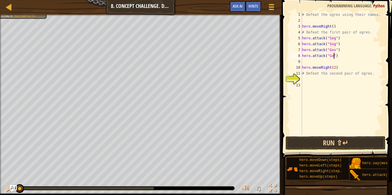
scroll to position [3, 3]
type textarea "hero.attack("Gos")"
click at [332, 147] on button "Run ⇧↵" at bounding box center [336, 144] width 100 height 14
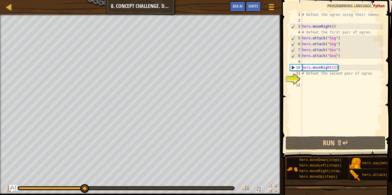
click at [9, 186] on img "Ask AI" at bounding box center [13, 189] width 8 height 8
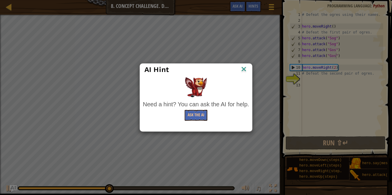
click at [245, 69] on img at bounding box center [244, 69] width 8 height 9
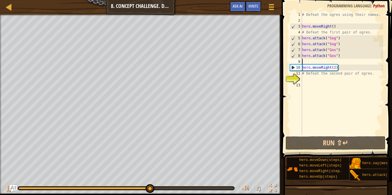
click at [305, 61] on div "# Defeat the ogres using their names. hero . moveRight ( ) # Defeat the first p…" at bounding box center [342, 79] width 82 height 135
click at [304, 77] on div "# Defeat the ogres using their names. hero . moveRight ( ) # Defeat the first p…" at bounding box center [342, 79] width 82 height 135
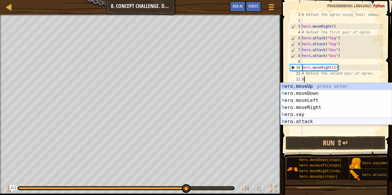
click at [315, 121] on div "h ero.moveUp press enter h ero.moveDown press enter h ero.moveLeft press enter …" at bounding box center [337, 111] width 112 height 57
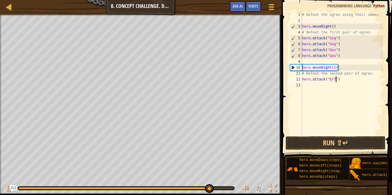
scroll to position [3, 3]
type textarea "hero.attack("Ergo")"
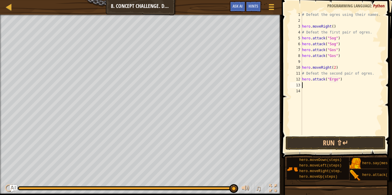
type textarea "h"
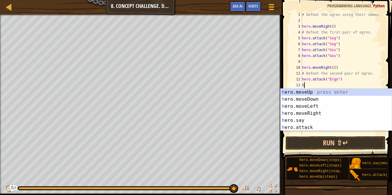
click at [323, 131] on div "# Defeat the ogres using their names. hero . moveRight ( ) # Defeat the first p…" at bounding box center [342, 79] width 82 height 135
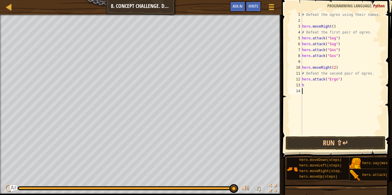
type textarea "h"
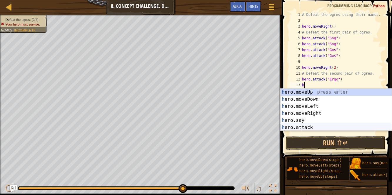
click at [319, 127] on div "h ero.moveUp press enter h ero.moveDown press enter h ero.moveLeft press enter …" at bounding box center [337, 117] width 112 height 57
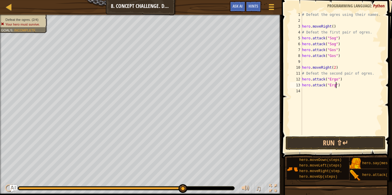
type textarea "hero.attack("Ergo")"
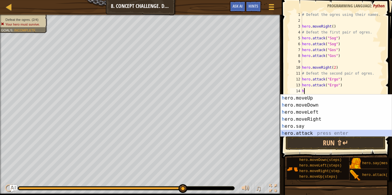
click at [322, 132] on div "h ero.moveUp press enter h ero.moveDown press enter h ero.moveLeft press enter …" at bounding box center [337, 123] width 112 height 57
type textarea "hero.attack("Enemy Name")"
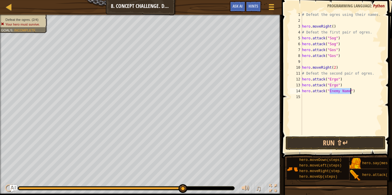
click at [322, 132] on div "# Defeat the ogres using their names. hero . moveRight ( ) # Defeat the first p…" at bounding box center [342, 79] width 82 height 135
type textarea "hero.attack("Kro")"
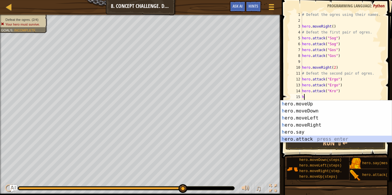
click at [326, 137] on div "h ero.moveUp press enter h ero.moveDown press enter h ero.moveLeft press enter …" at bounding box center [337, 129] width 112 height 57
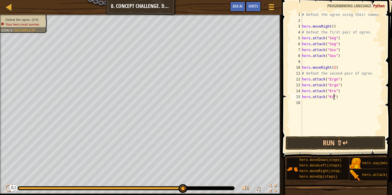
scroll to position [3, 3]
type textarea "hero.attack("Kro")"
click at [322, 143] on button "Run ⇧↵" at bounding box center [336, 144] width 100 height 14
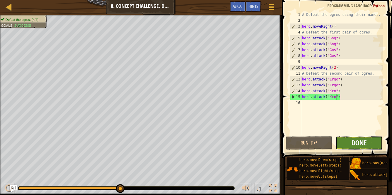
click at [358, 144] on span "Done" at bounding box center [359, 142] width 15 height 9
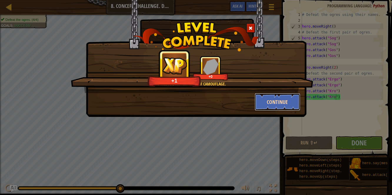
click at [282, 103] on button "Continue" at bounding box center [278, 102] width 46 height 18
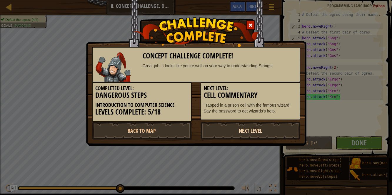
click at [271, 127] on link "Next Level" at bounding box center [251, 131] width 100 height 18
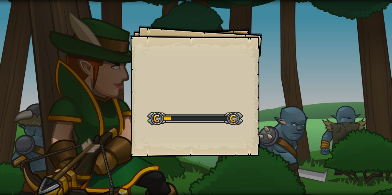
click at [232, 120] on div at bounding box center [195, 118] width 96 height 13
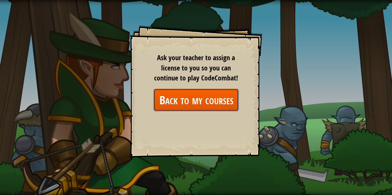
click at [184, 104] on link "Back to my courses" at bounding box center [196, 100] width 85 height 23
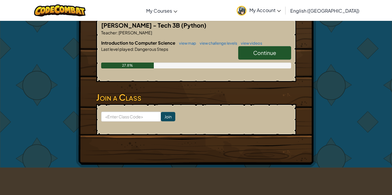
scroll to position [126, 0]
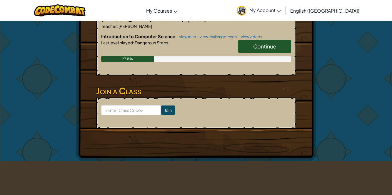
click at [270, 45] on span "Continue" at bounding box center [264, 46] width 23 height 7
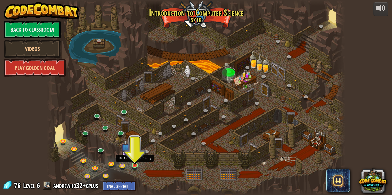
click at [134, 165] on img at bounding box center [134, 157] width 7 height 16
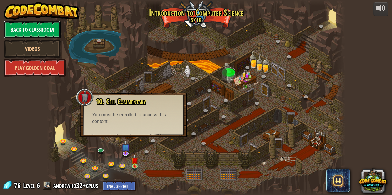
click at [42, 29] on link "Back to Classroom" at bounding box center [32, 30] width 57 height 18
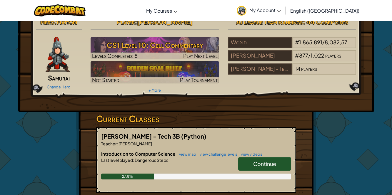
scroll to position [9, 0]
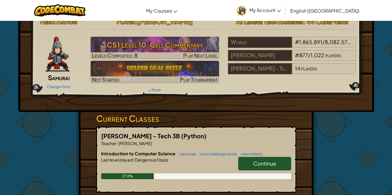
click at [54, 48] on img at bounding box center [58, 54] width 24 height 35
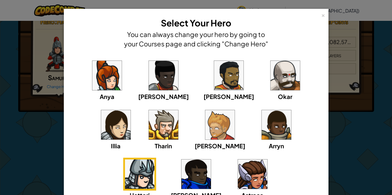
click at [262, 114] on img at bounding box center [276, 124] width 29 height 29
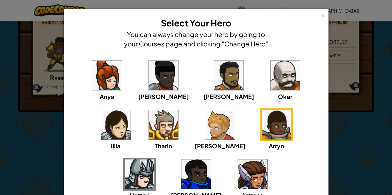
click at [155, 160] on img at bounding box center [139, 174] width 29 height 29
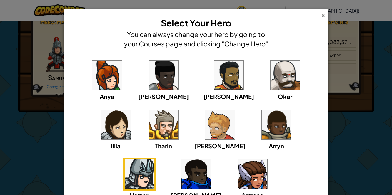
click at [324, 14] on div "×" at bounding box center [323, 14] width 4 height 6
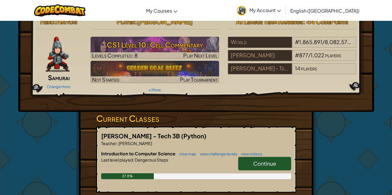
click at [44, 55] on div at bounding box center [58, 54] width 44 height 35
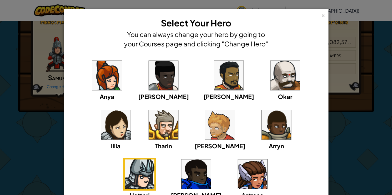
click at [217, 77] on div "Anya [PERSON_NAME] [PERSON_NAME] [PERSON_NAME] Arryn [PERSON_NAME]" at bounding box center [196, 133] width 247 height 148
click at [271, 81] on img at bounding box center [285, 75] width 29 height 29
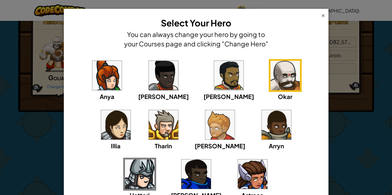
click at [324, 14] on div "×" at bounding box center [323, 14] width 4 height 6
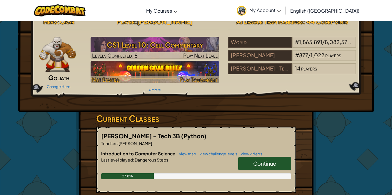
click at [162, 72] on img at bounding box center [155, 72] width 129 height 22
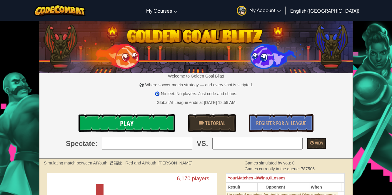
click at [145, 122] on link "Play" at bounding box center [127, 123] width 97 height 18
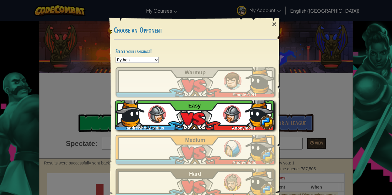
scroll to position [14, 0]
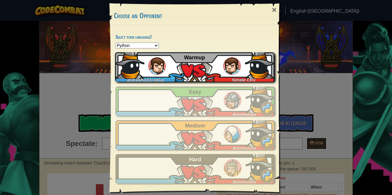
click at [212, 68] on div "andrewho32+gplus Simple CPU Warmup" at bounding box center [195, 66] width 160 height 29
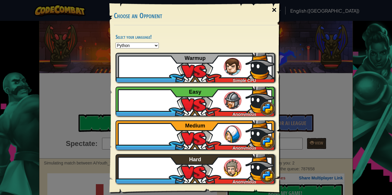
click at [277, 8] on div "×" at bounding box center [275, 9] width 14 height 17
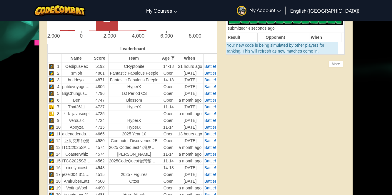
scroll to position [177, 0]
click at [209, 64] on span "Battle!" at bounding box center [211, 66] width 12 height 5
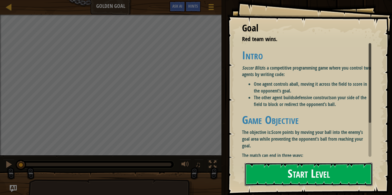
click at [285, 176] on button "Start Level" at bounding box center [309, 174] width 128 height 23
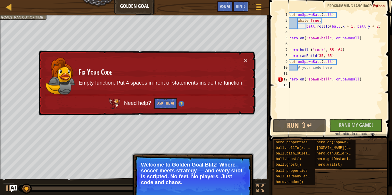
click at [296, 75] on div "def onSpawnBall ( ball ) : while True : ball . rollTo ( ball . x + 1 , ball . y…" at bounding box center [335, 71] width 95 height 118
type textarea "# your code here"
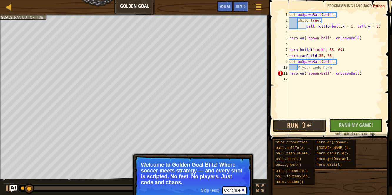
click at [295, 130] on button "Run ⇧↵" at bounding box center [299, 126] width 53 height 14
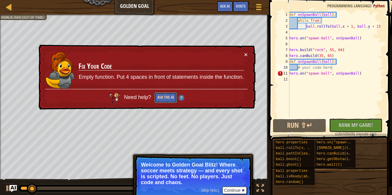
click at [167, 96] on button "Ask the AI" at bounding box center [166, 97] width 23 height 11
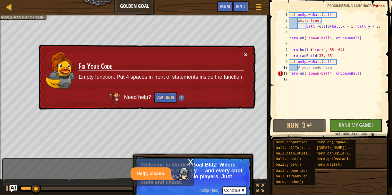
click at [245, 54] on button "×" at bounding box center [246, 55] width 4 height 6
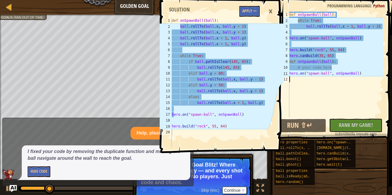
click at [308, 88] on div "def onSpawnBall ( ball ) : while True : ball . rollTo ( ball . x + 1 , ball . y…" at bounding box center [335, 71] width 95 height 118
click at [329, 68] on div "def onSpawnBall ( ball ) : while True : ball . rollTo ( ball . x + 1 , ball . y…" at bounding box center [335, 71] width 95 height 118
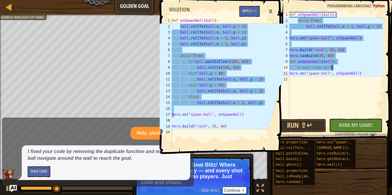
type textarea "# your code here"
